Goal: Transaction & Acquisition: Purchase product/service

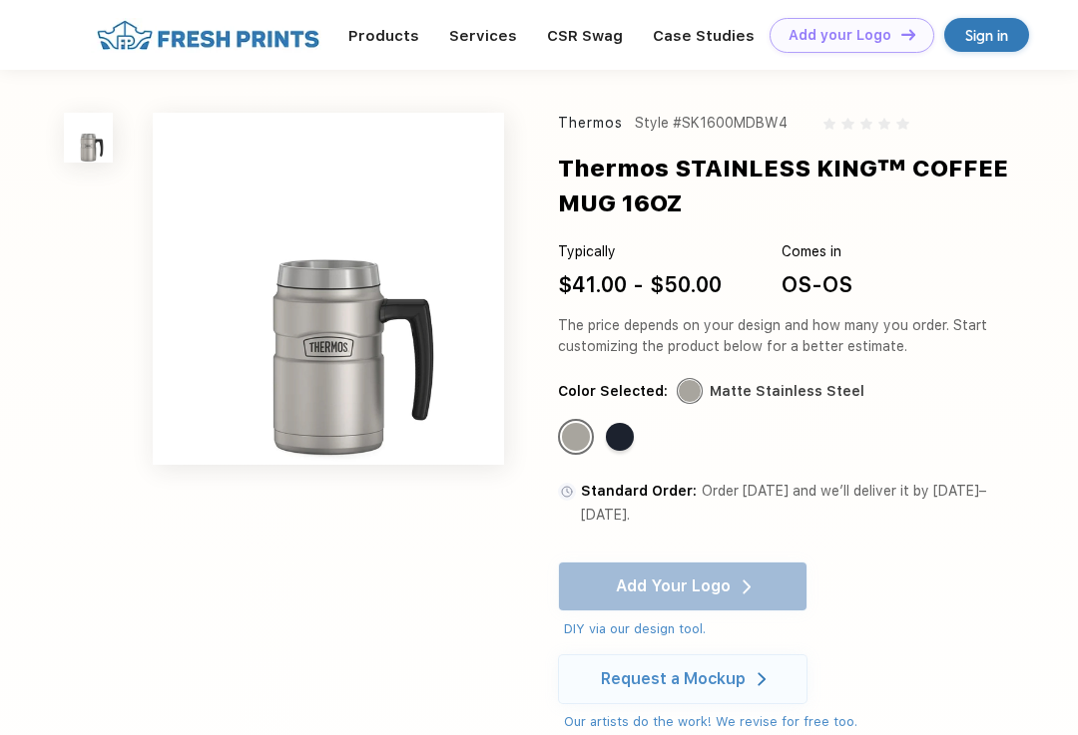
click at [620, 433] on div "Standard Color" at bounding box center [620, 437] width 28 height 28
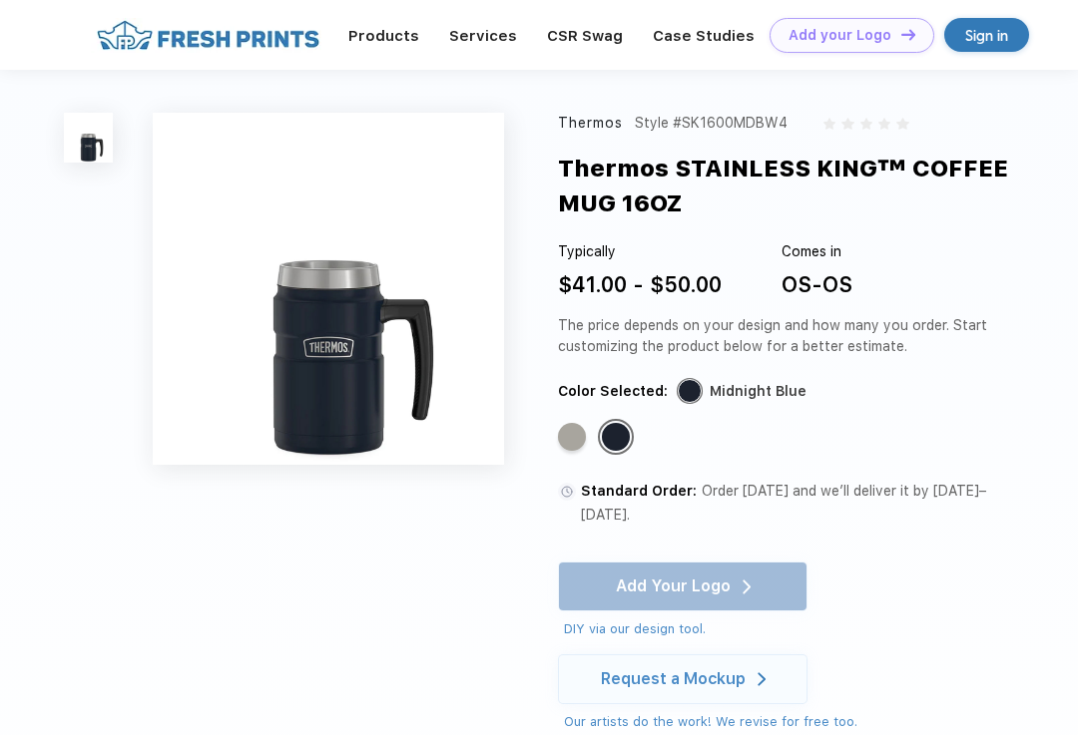
click at [562, 430] on div "Standard Color" at bounding box center [572, 437] width 28 height 28
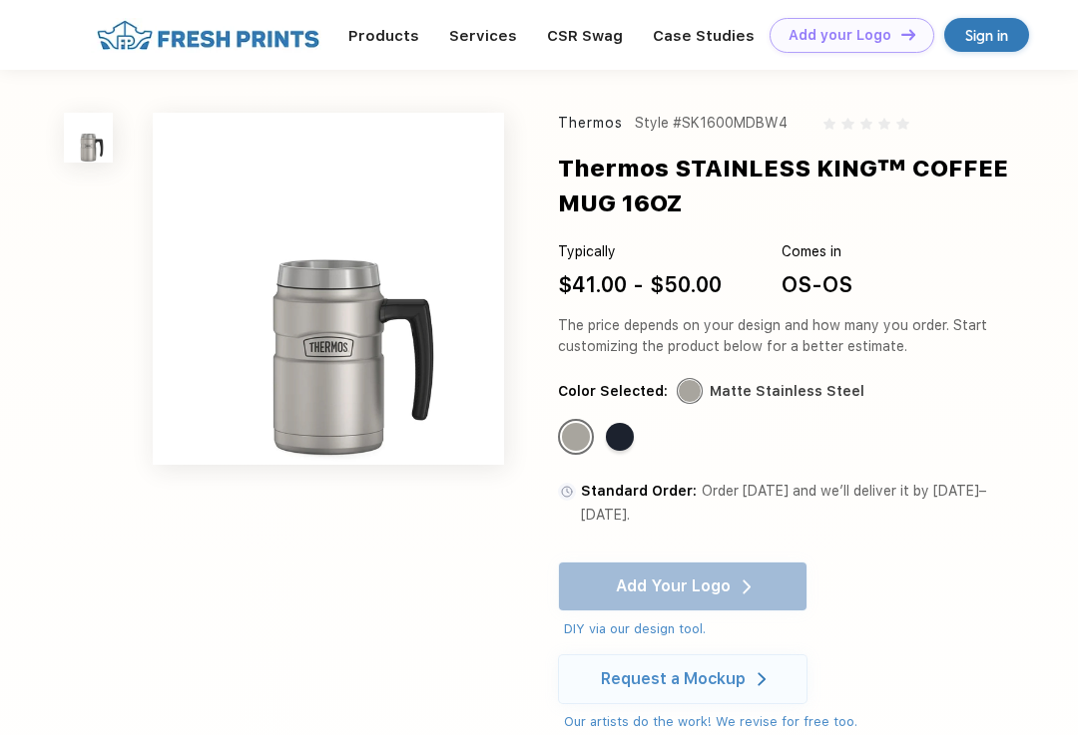
click at [1047, 259] on div "Thermos Style #SK1600MDBW4 Thermos STAINLESS KING™ COFFEE MUG 16OZ Typically $4…" at bounding box center [539, 558] width 1078 height 976
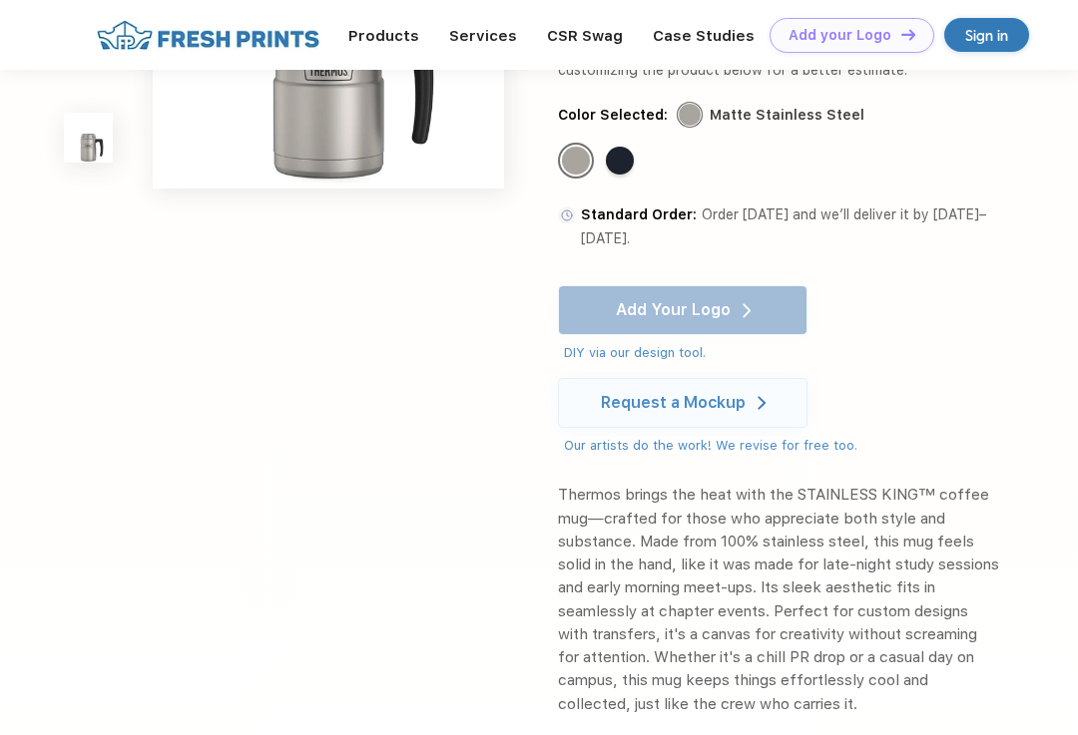
scroll to position [204, 0]
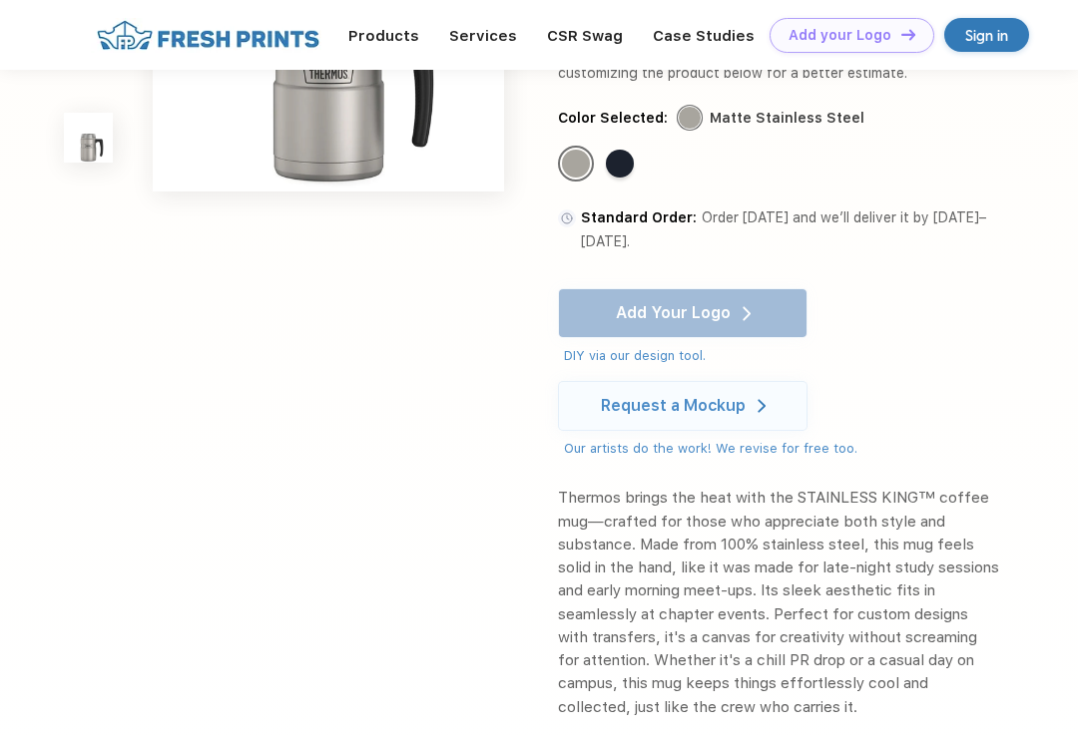
click at [613, 295] on div "Add Your Logo DIY via our design tool. Ah shoot! This product isn't up in our d…" at bounding box center [682, 327] width 249 height 78
click at [619, 295] on div "Add Your Logo DIY via our design tool. Ah shoot! This product isn't up in our d…" at bounding box center [682, 327] width 249 height 78
click at [666, 294] on div "Add Your Logo DIY via our design tool. Ah shoot! This product isn't up in our d…" at bounding box center [682, 327] width 249 height 78
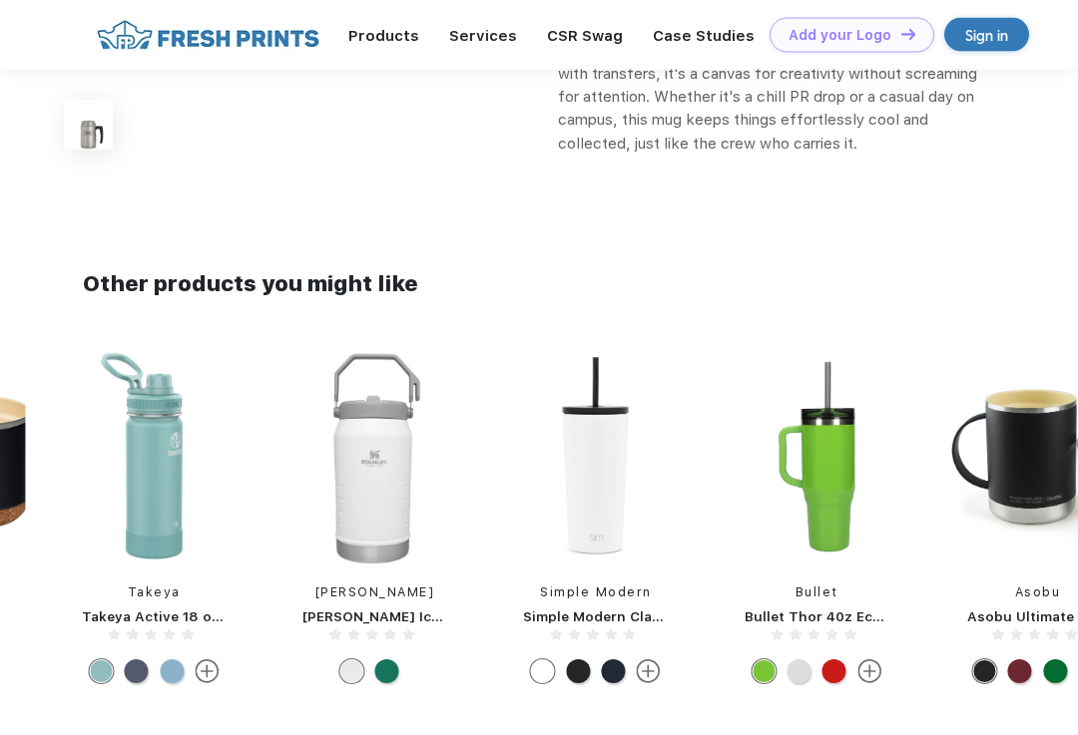
scroll to position [772, 0]
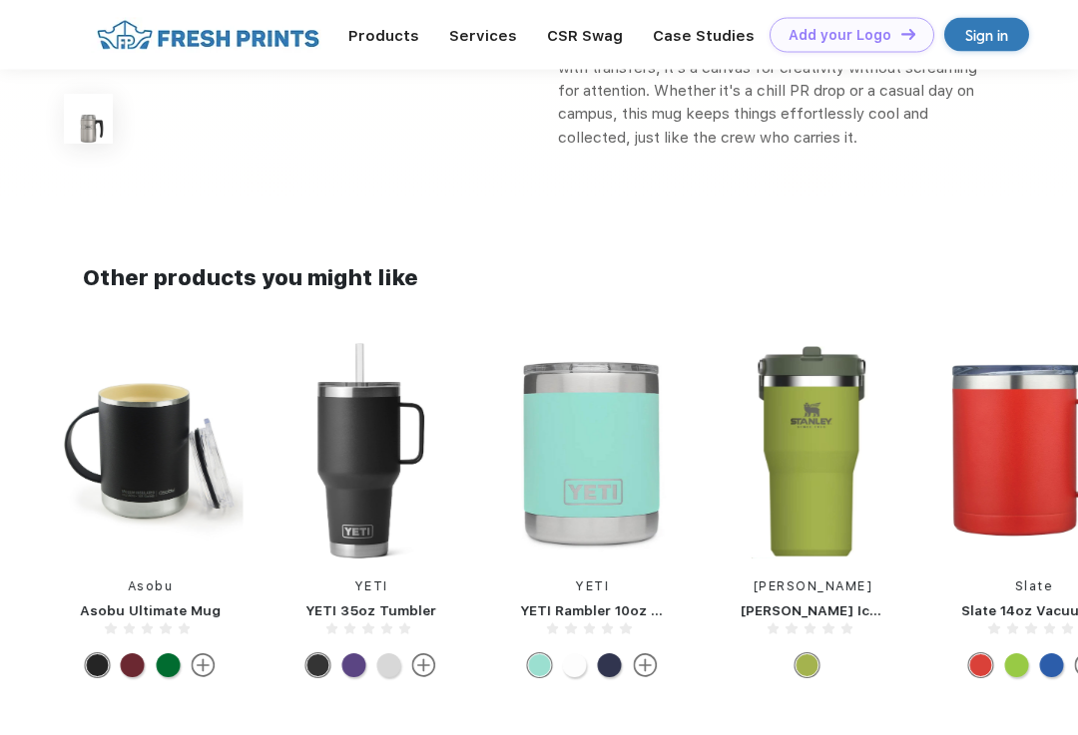
click at [357, 452] on img at bounding box center [370, 452] width 185 height 216
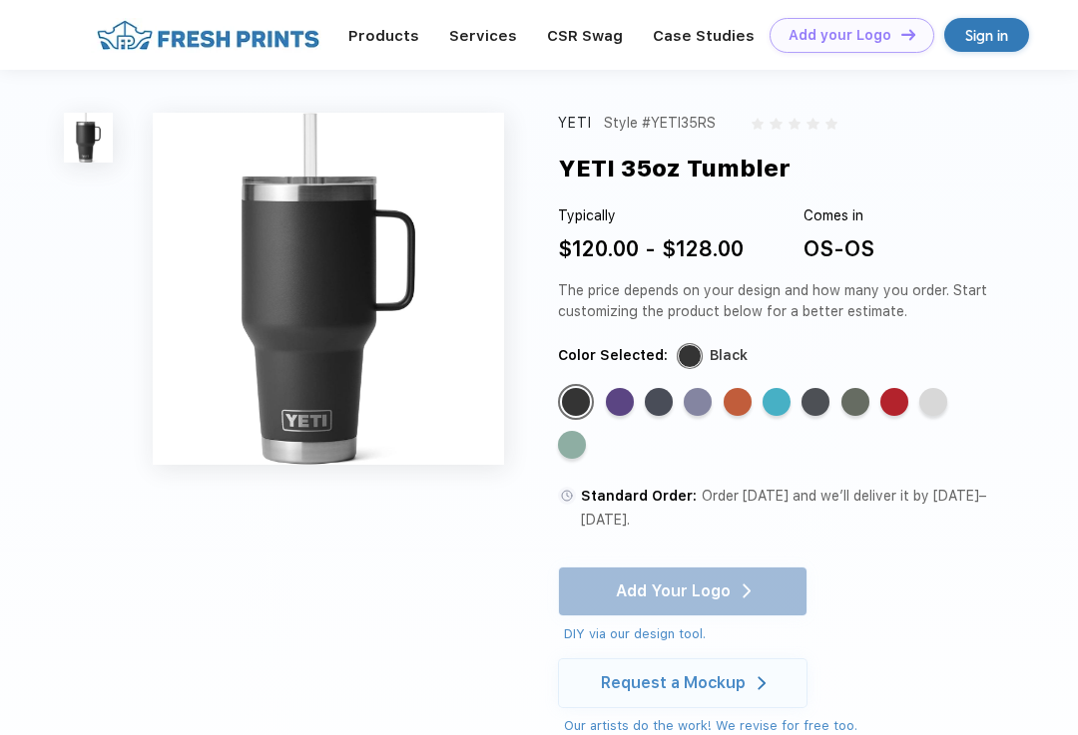
click at [643, 567] on div "Add Your Logo DIY via our design tool. Ah shoot! This product isn't up in our d…" at bounding box center [682, 606] width 249 height 78
click at [941, 396] on div "Standard Color" at bounding box center [933, 402] width 28 height 28
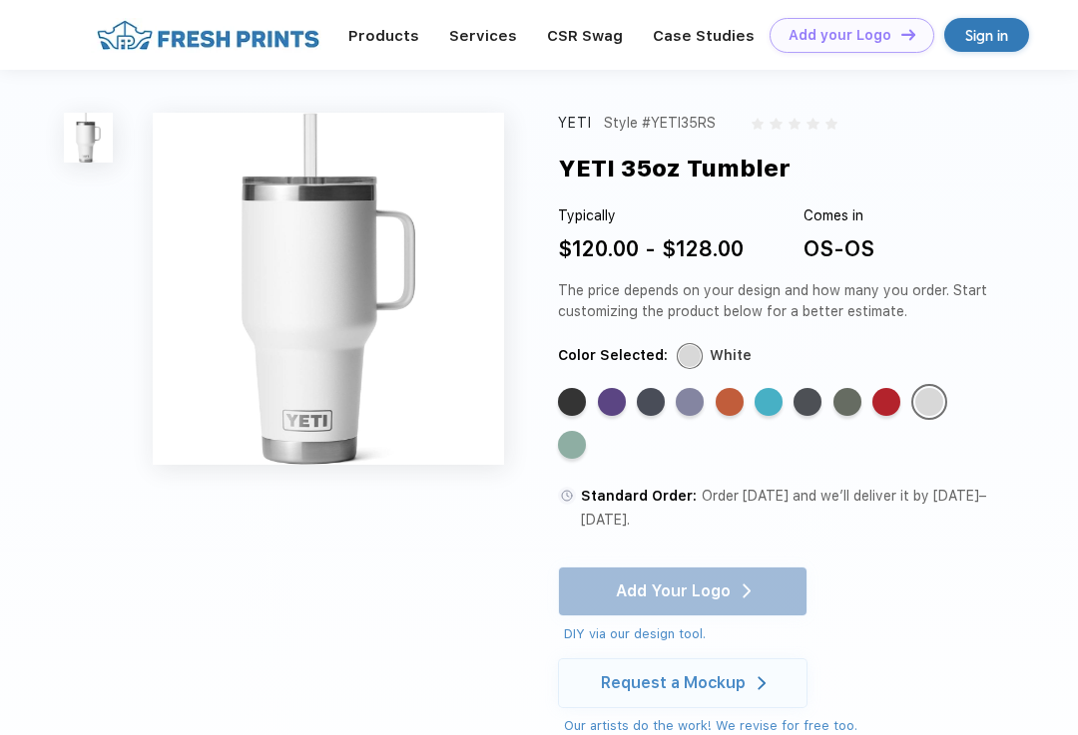
click at [701, 406] on div "Standard Color" at bounding box center [690, 402] width 28 height 28
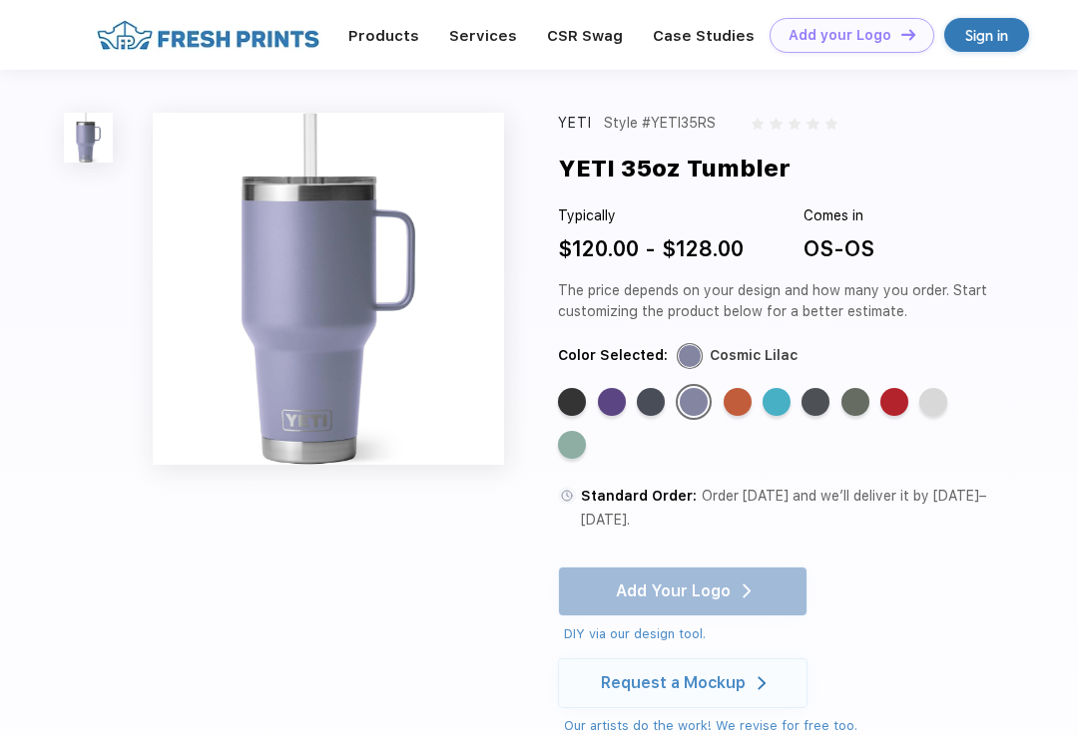
click at [654, 398] on div "Standard Color" at bounding box center [651, 402] width 28 height 28
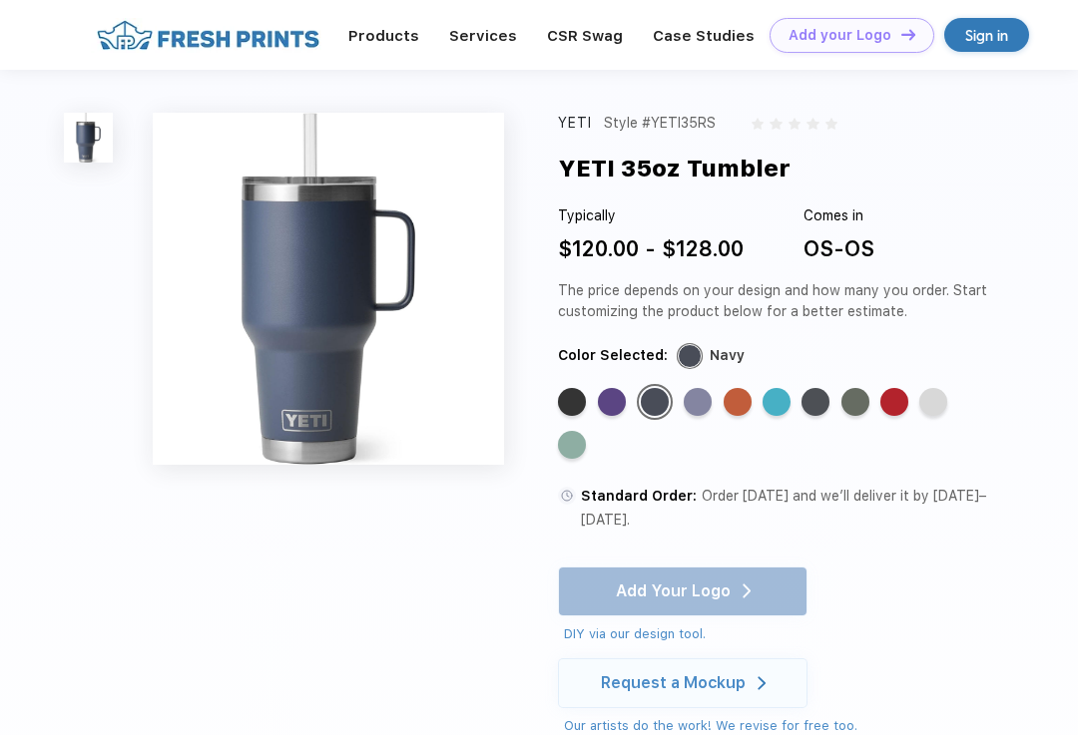
click at [620, 394] on div "Standard Color" at bounding box center [612, 402] width 28 height 28
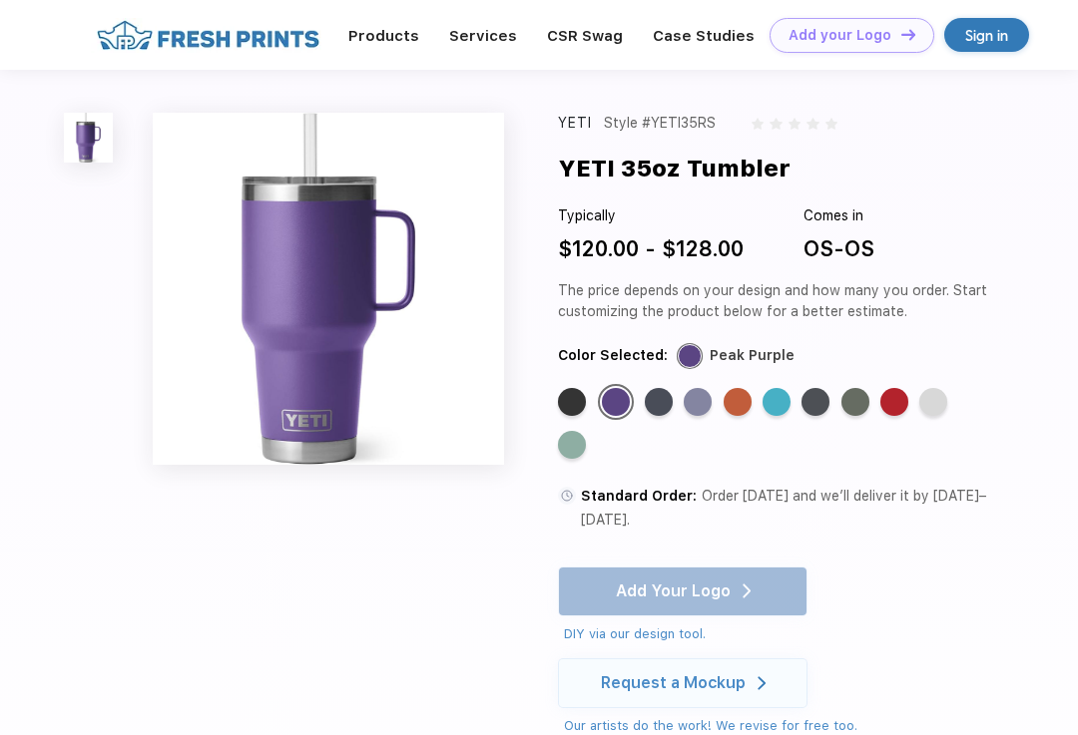
click at [731, 399] on div "Standard Color" at bounding box center [738, 402] width 28 height 28
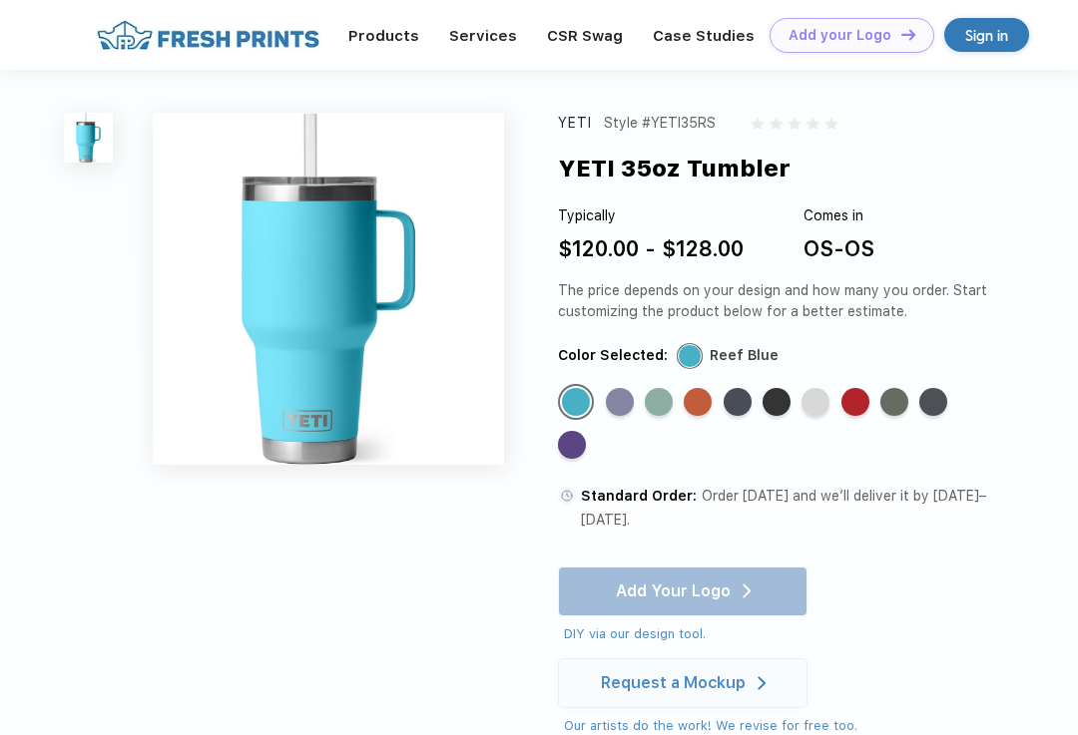
click at [727, 394] on div "Standard Color" at bounding box center [738, 402] width 28 height 28
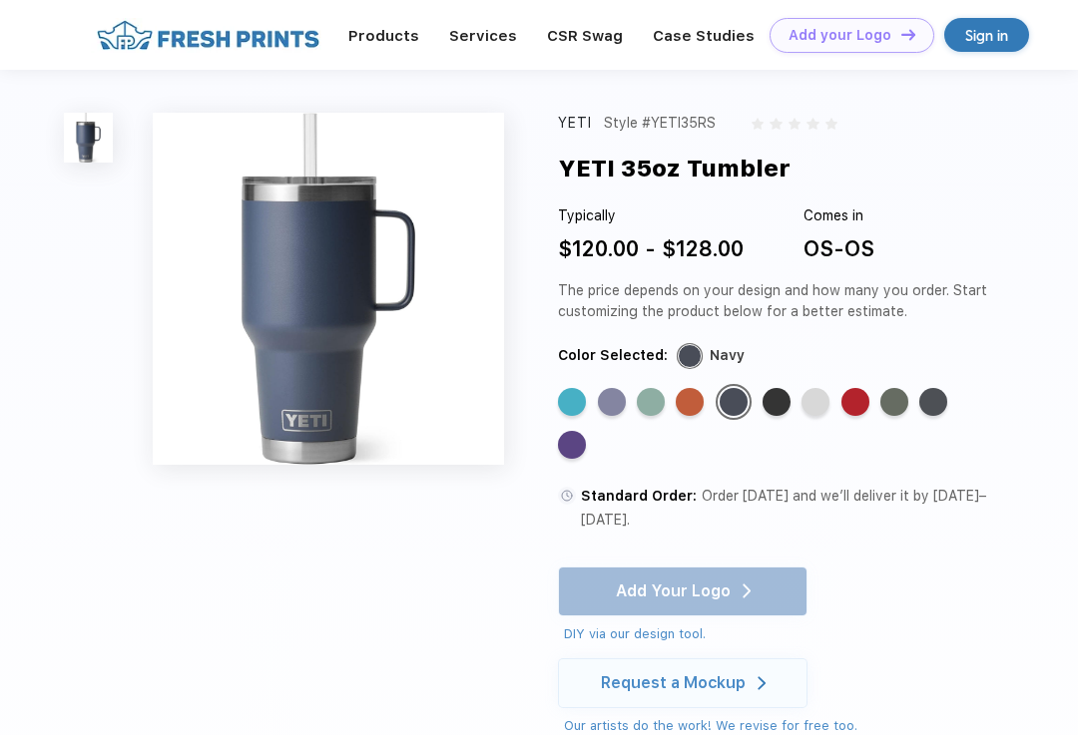
click at [930, 393] on div "Standard Color" at bounding box center [933, 402] width 28 height 28
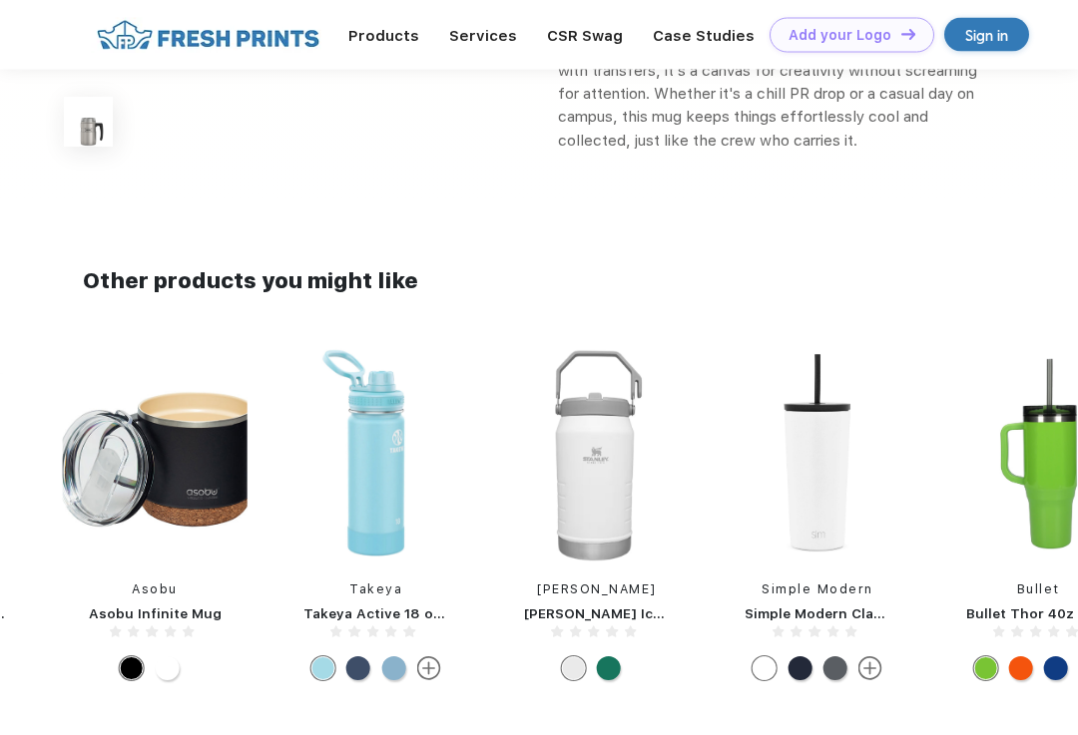
scroll to position [743, 0]
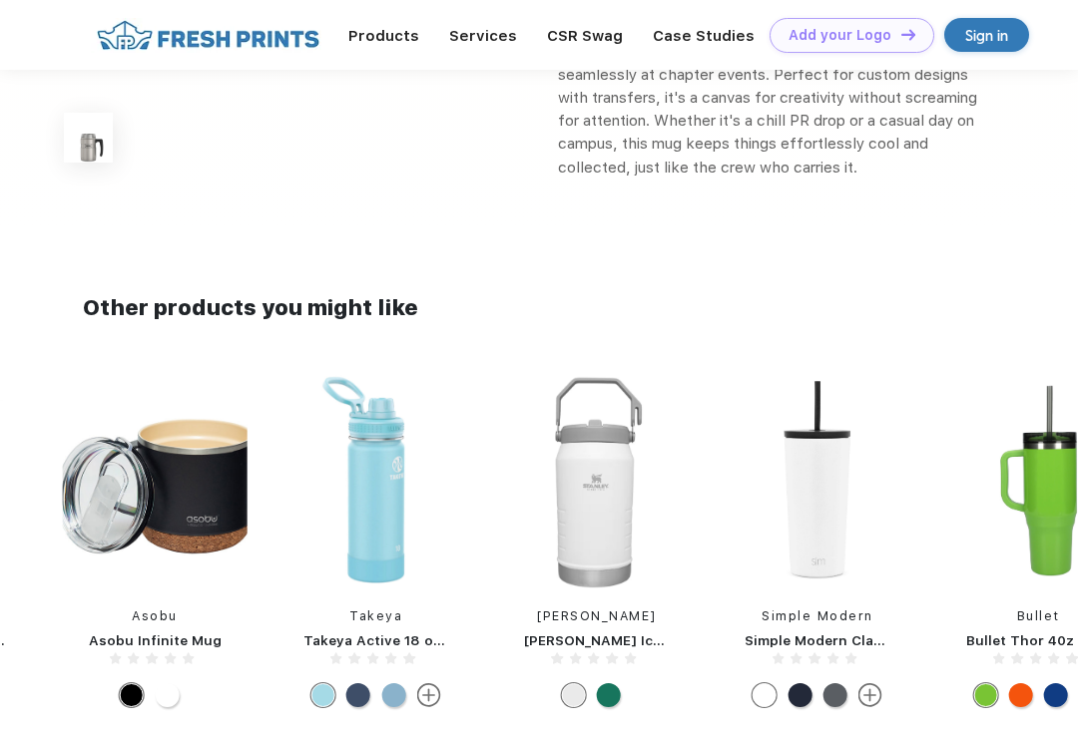
click at [97, 373] on img at bounding box center [155, 481] width 185 height 216
